Goal: Task Accomplishment & Management: Manage account settings

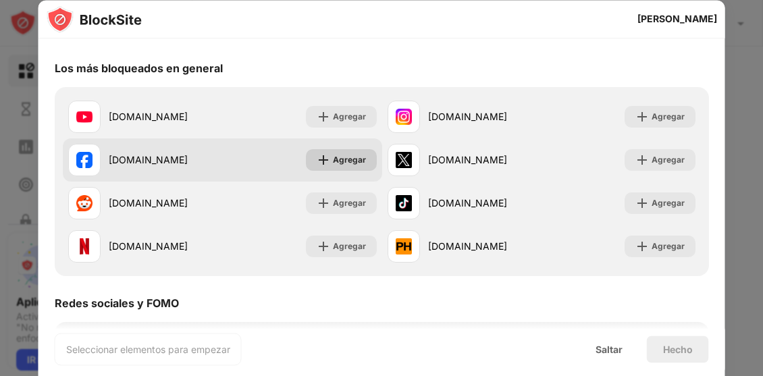
scroll to position [135, 0]
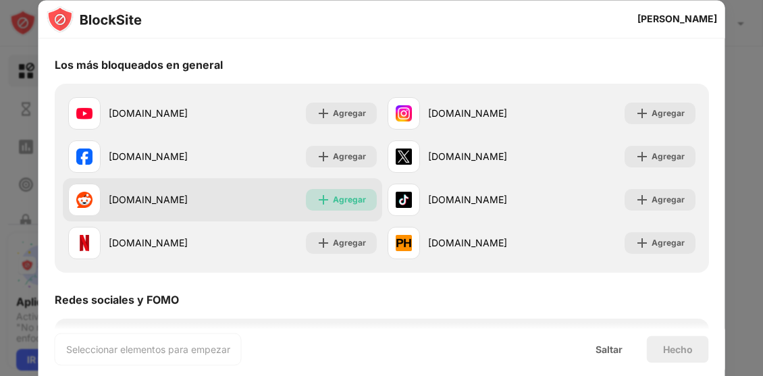
click at [332, 202] on font "Agregar" at bounding box center [348, 199] width 33 height 10
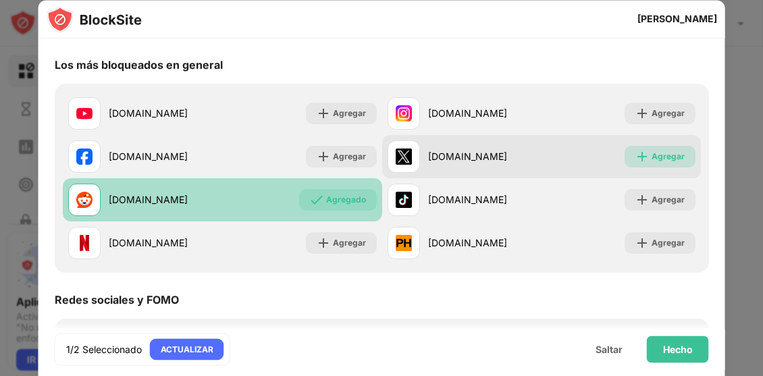
click at [651, 159] on font "Agregar" at bounding box center [667, 156] width 33 height 10
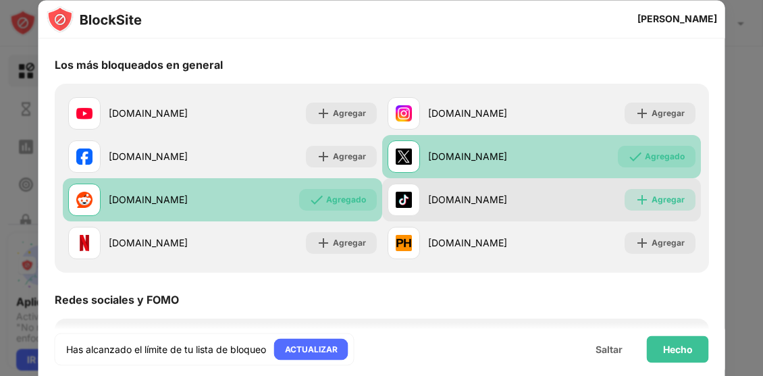
click at [651, 196] on font "Agregar" at bounding box center [667, 199] width 33 height 10
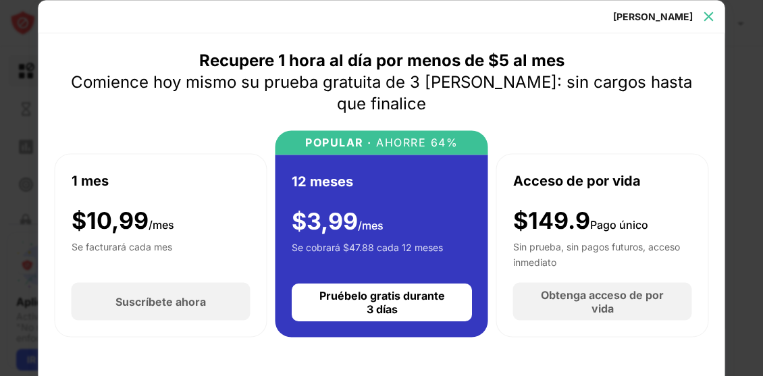
click at [708, 11] on img at bounding box center [708, 15] width 13 height 13
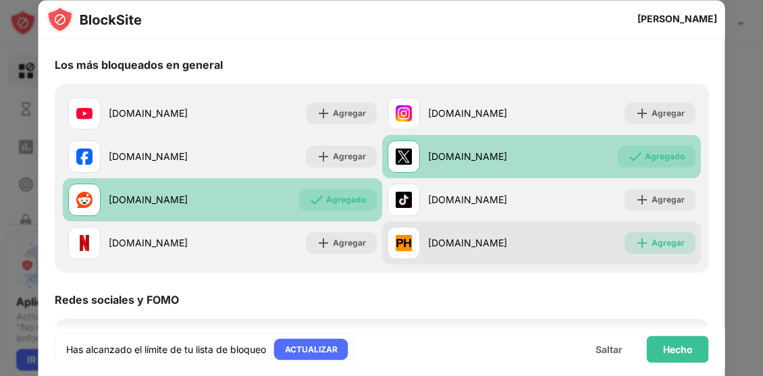
click at [657, 239] on font "Agregar" at bounding box center [667, 243] width 33 height 10
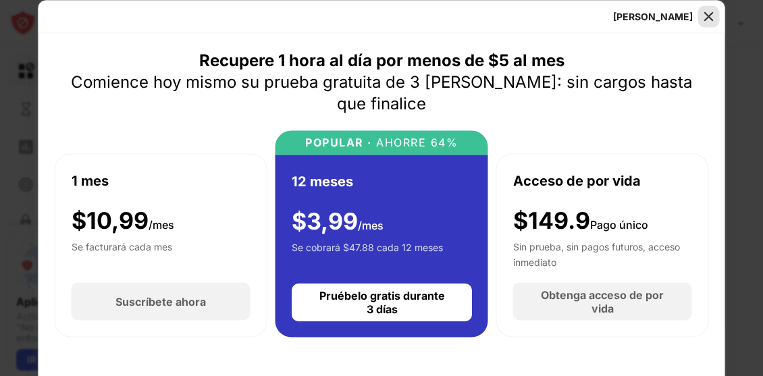
click at [711, 13] on img at bounding box center [708, 15] width 13 height 13
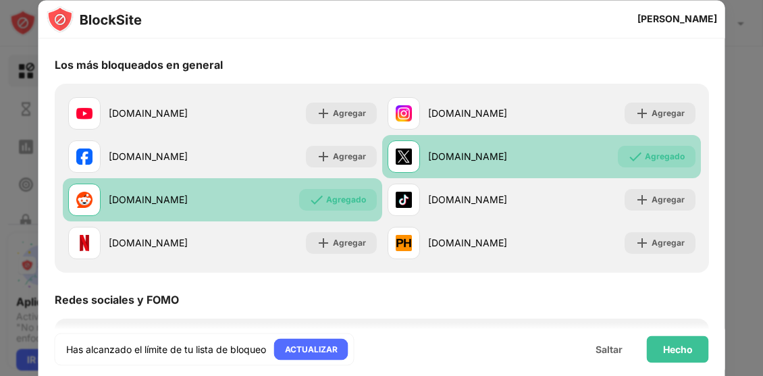
drag, startPoint x: 534, startPoint y: 246, endPoint x: 506, endPoint y: 135, distance: 114.8
click at [506, 135] on div "[DOMAIN_NAME] Agregar [DOMAIN_NAME] Agregar [DOMAIN_NAME] Agregar [DOMAIN_NAME]…" at bounding box center [382, 178] width 638 height 173
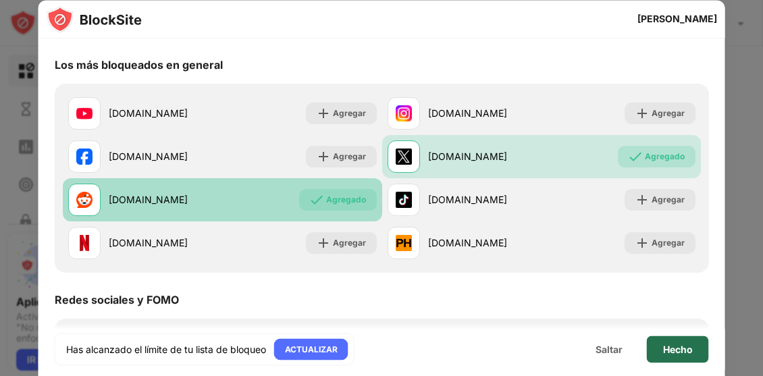
click at [682, 349] on font "Hecho" at bounding box center [678, 348] width 30 height 11
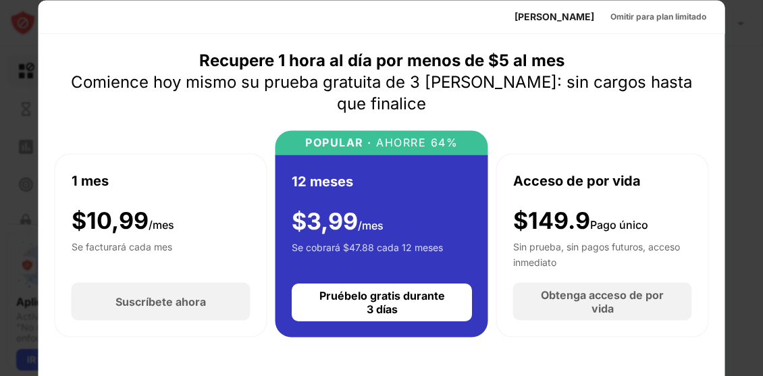
click at [576, 4] on div "[PERSON_NAME] para plan limitado" at bounding box center [381, 16] width 686 height 33
click at [613, 16] on font "Omitir para plan limitado" at bounding box center [658, 16] width 96 height 10
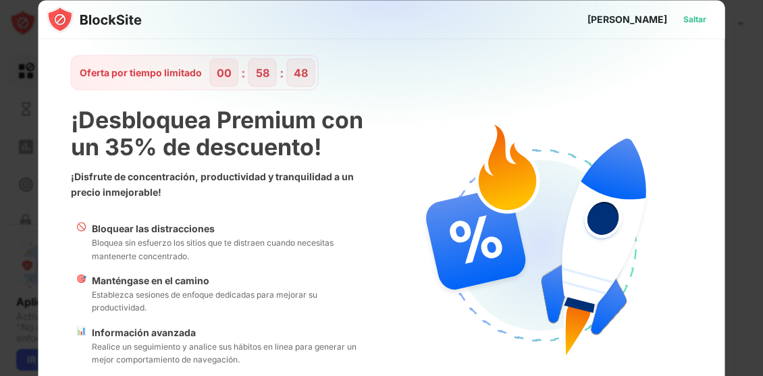
click at [683, 20] on font "Saltar" at bounding box center [694, 18] width 23 height 10
